Goal: Transaction & Acquisition: Purchase product/service

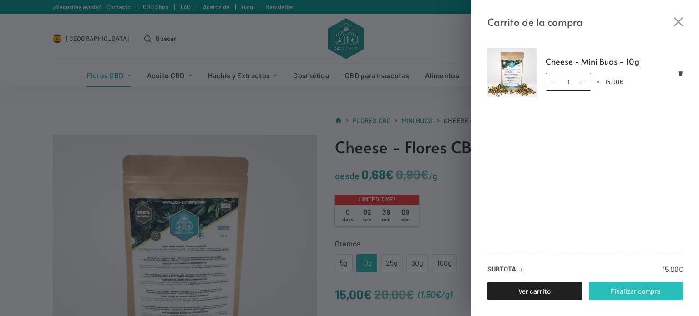
click at [640, 294] on link "Finalizar compra" at bounding box center [636, 291] width 95 height 18
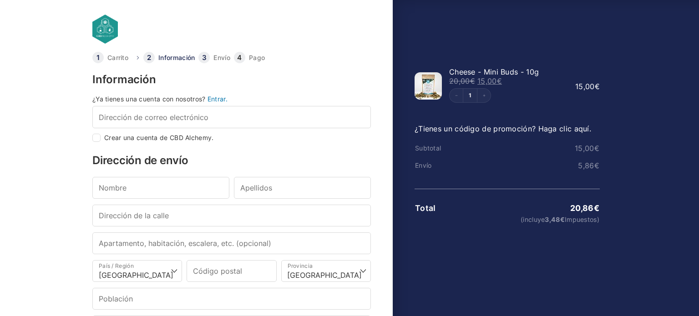
select select "B"
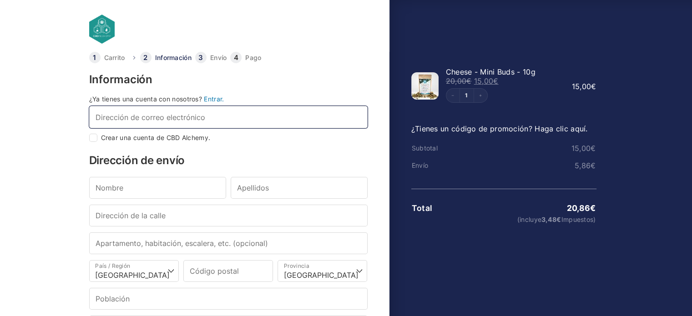
click at [199, 120] on input "Dirección de correo electrónico *" at bounding box center [228, 117] width 278 height 22
type input "mazarr"
checkbox input "true"
type input "mazarrofernando@gmail.com"
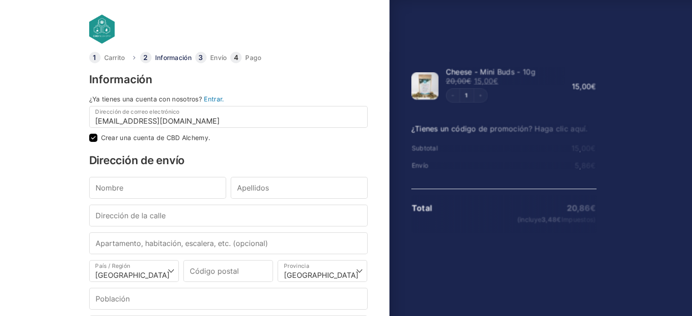
click at [187, 173] on div "Dirección de envío Nombre * Apellidos * Dirección de la calle * Apartamento, ha…" at bounding box center [228, 246] width 278 height 182
click at [193, 200] on div "Nombre * Apellidos *" at bounding box center [228, 191] width 283 height 28
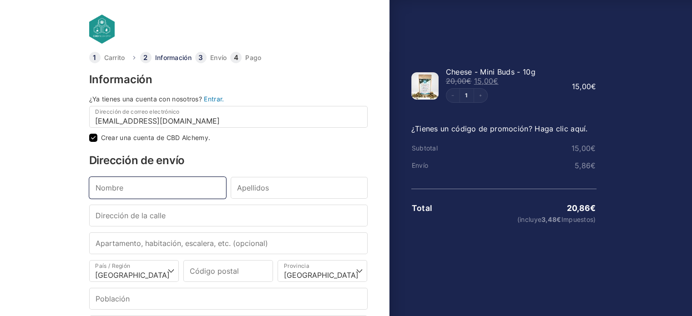
click at [183, 190] on input "Nombre *" at bounding box center [157, 188] width 137 height 22
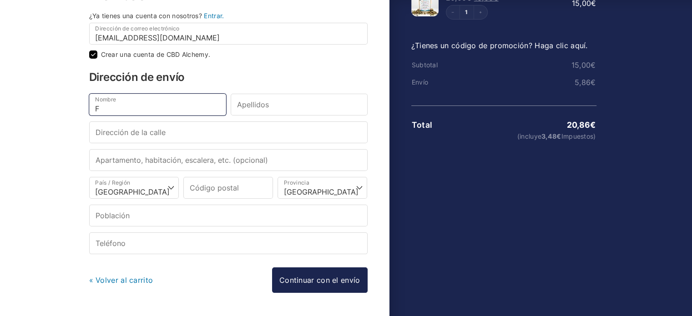
scroll to position [91, 0]
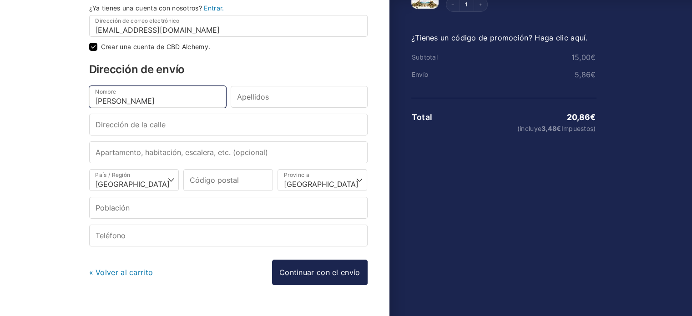
type input "Fernando"
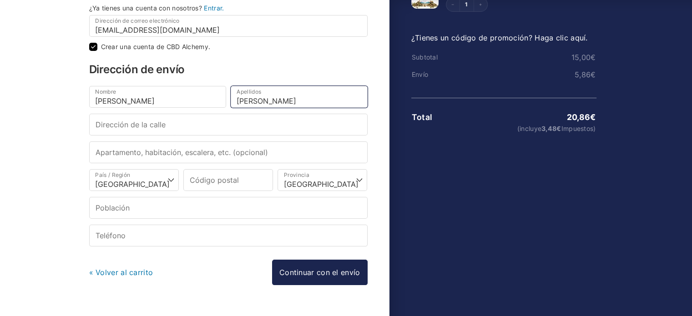
type input "Mazarro Torti"
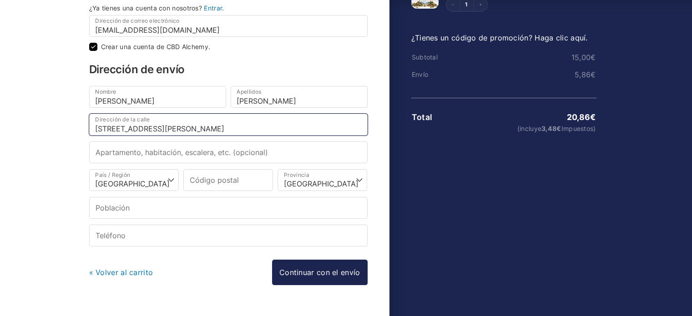
type input "Calle san isidoro 16"
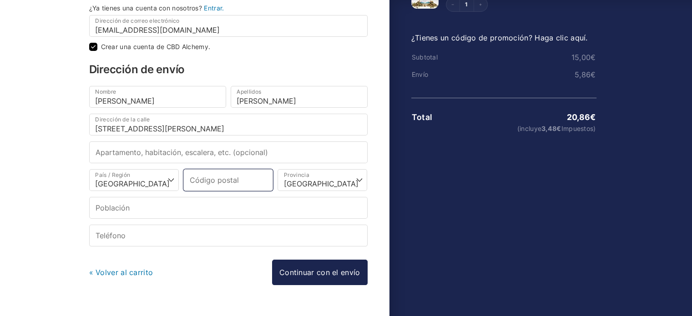
click at [231, 169] on input "Código postal *" at bounding box center [228, 180] width 90 height 22
type input "18014"
select select
type input "Granada"
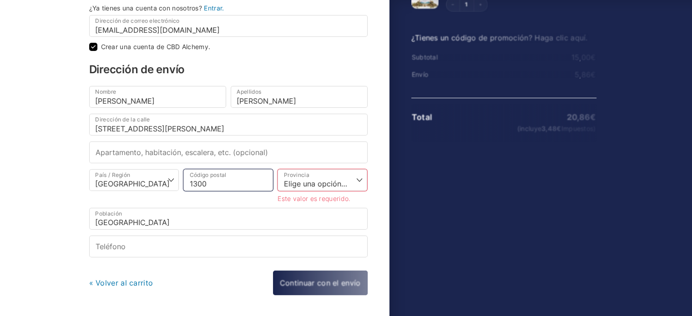
type input "13005"
select select
type input "Ciudad Real"
type input "13005"
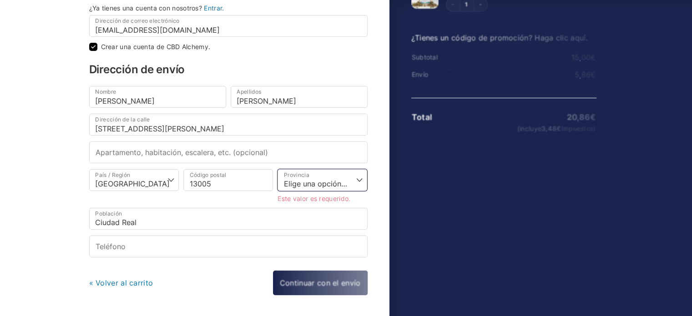
click at [307, 174] on select "Elige una opción… La Coruña Álava Albacete Alicante Almería Asturias Ávila Bada…" at bounding box center [322, 180] width 90 height 22
select select "CR"
click at [277, 169] on select "Elige una opción… La Coruña Álava Albacete Alicante Almería Asturias Ávila Bada…" at bounding box center [322, 180] width 90 height 22
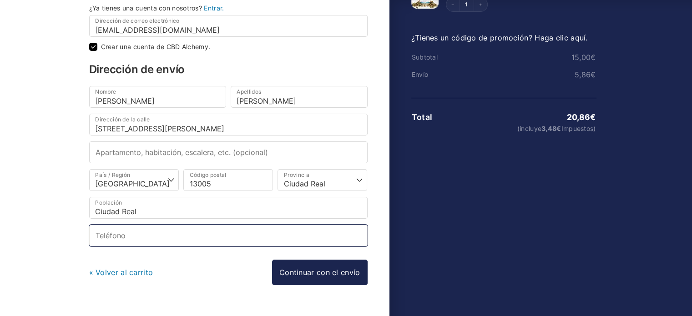
click at [223, 235] on input "Teléfono *" at bounding box center [228, 236] width 278 height 22
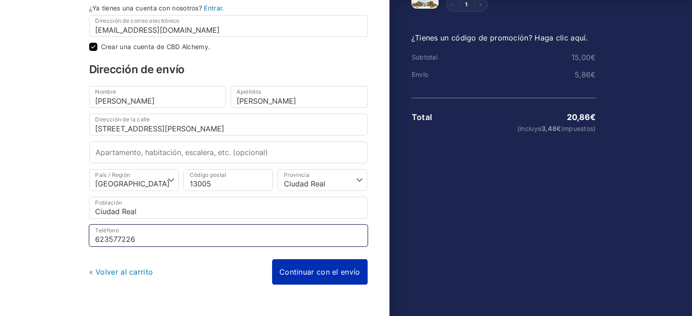
type input "623577226"
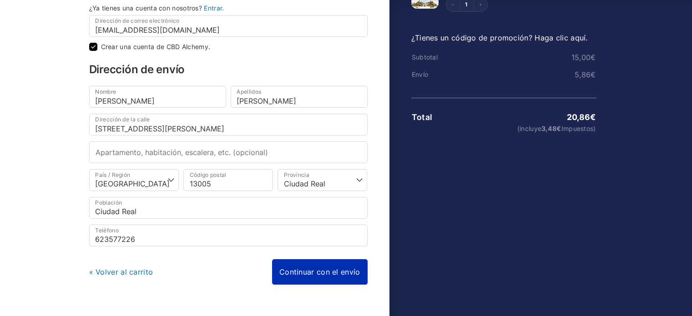
click at [324, 262] on link "Continuar con el envío" at bounding box center [320, 271] width 96 height 25
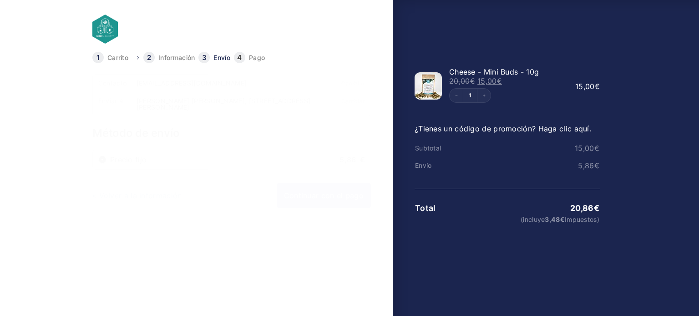
click at [323, 194] on link "Continuar con el pago" at bounding box center [324, 195] width 94 height 25
